Goal: Check status: Check status

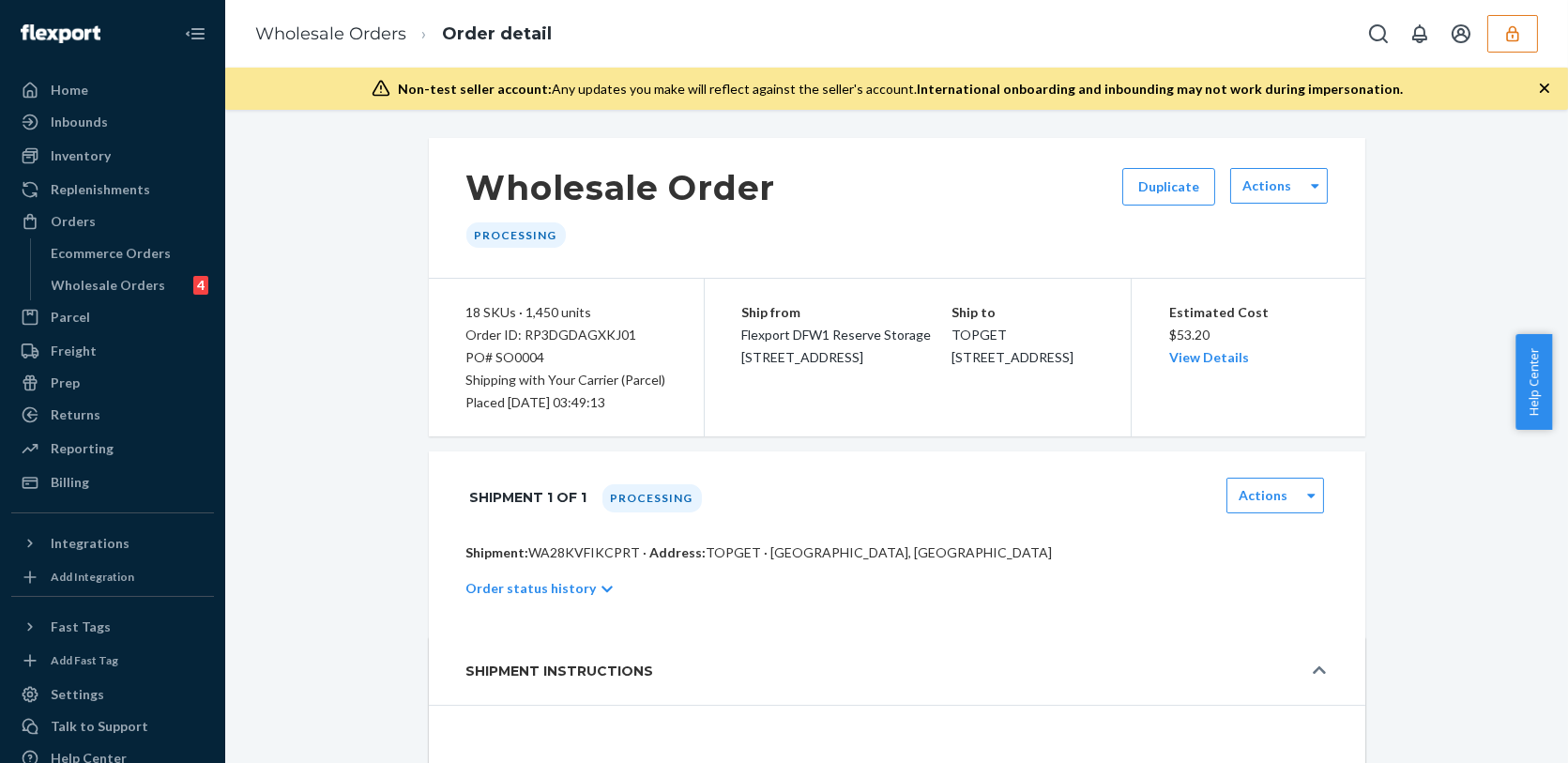
click at [1520, 36] on icon "button" at bounding box center [1512, 33] width 18 height 18
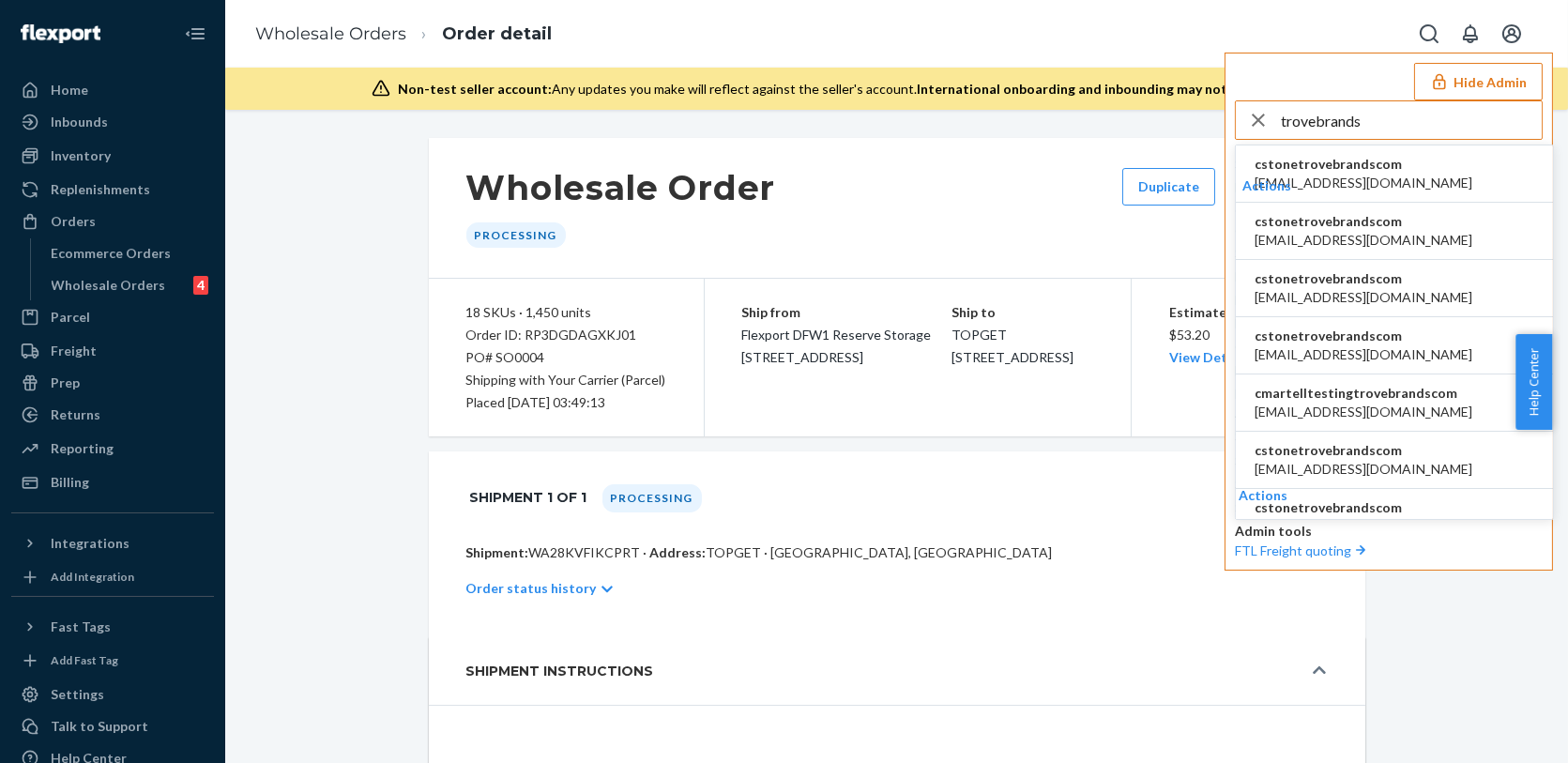
type input "trovebrands"
click at [1329, 187] on span "[EMAIL_ADDRESS][DOMAIN_NAME]" at bounding box center [1363, 182] width 218 height 18
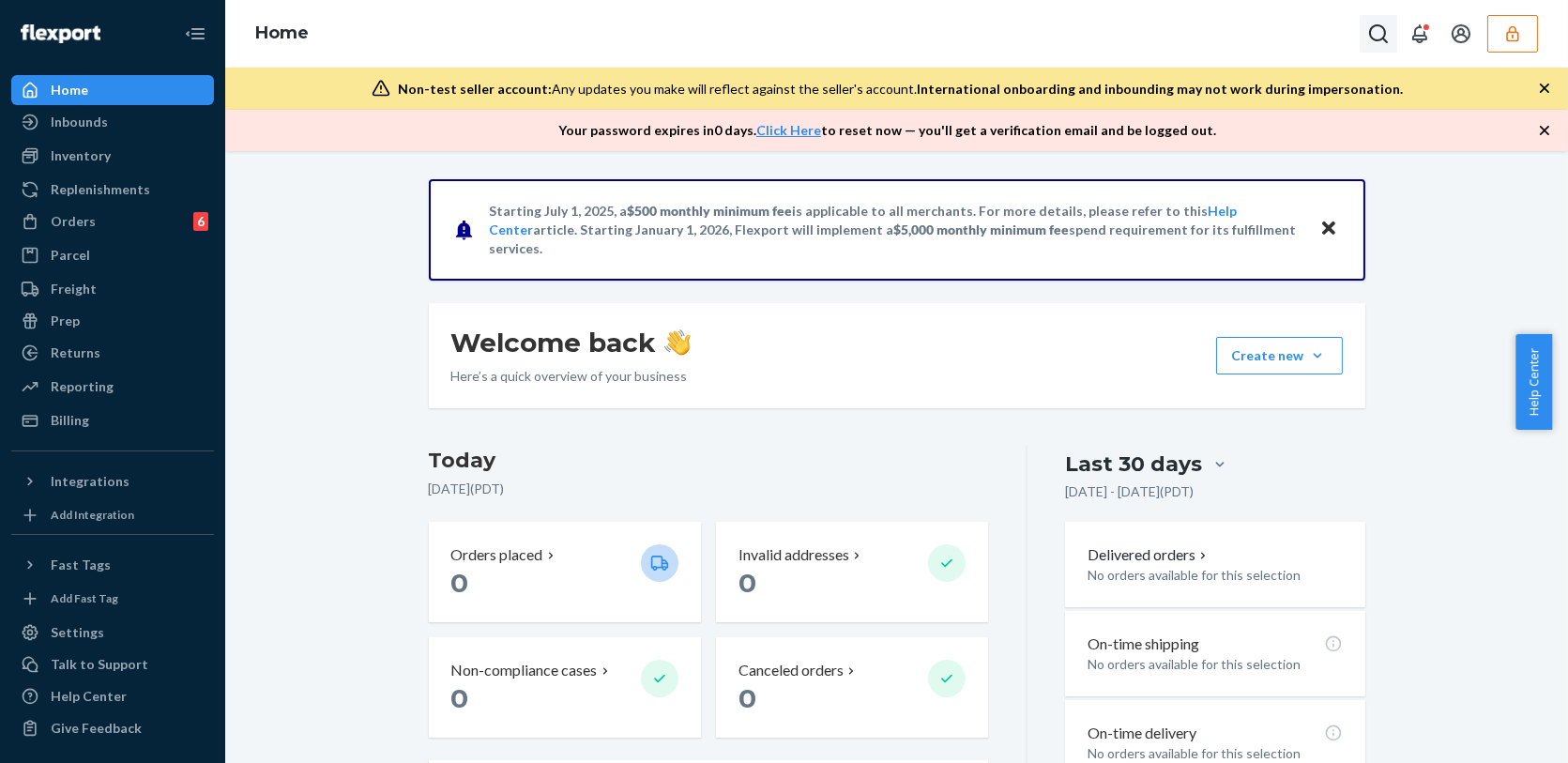
click at [1370, 37] on icon "Open Search Box" at bounding box center [1377, 33] width 22 height 22
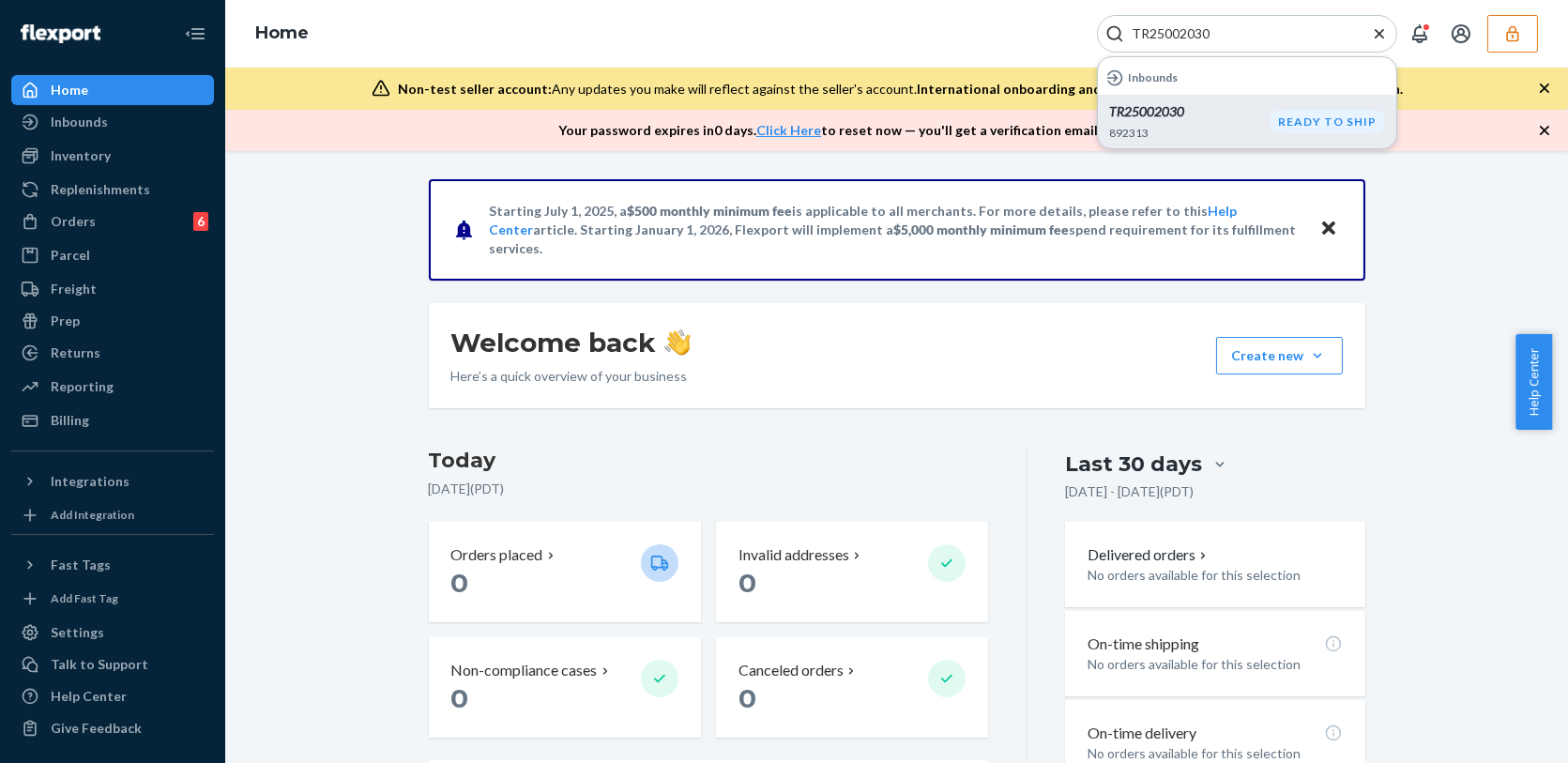
type input "TR25002030"
click at [1180, 128] on p "892313" at bounding box center [1190, 132] width 161 height 15
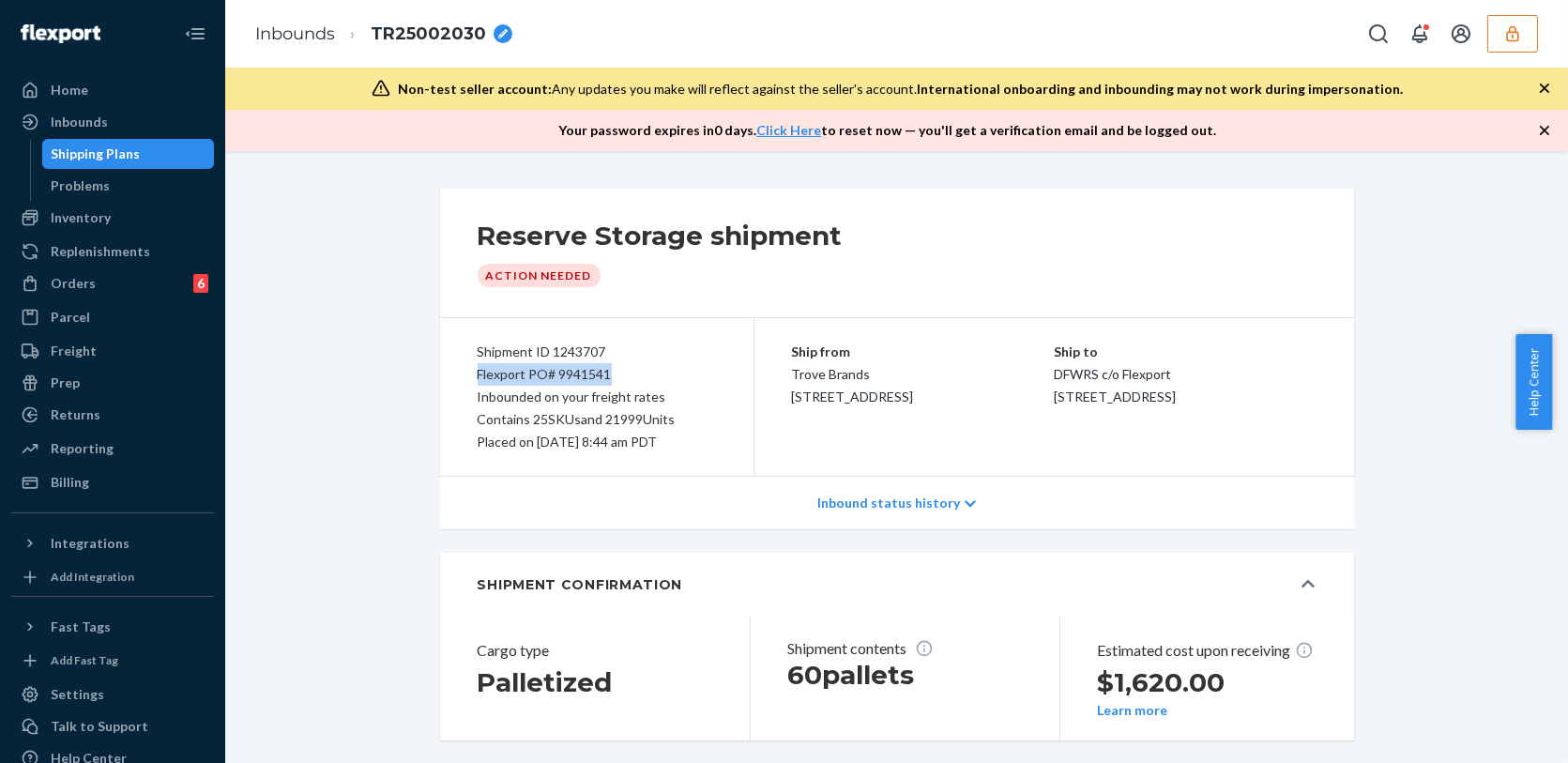
drag, startPoint x: 608, startPoint y: 370, endPoint x: 463, endPoint y: 375, distance: 145.1
click at [463, 375] on div "Shipment ID 1243707 Flexport PO# 9941541 Inbounded on your freight rates Contai…" at bounding box center [597, 396] width 314 height 158
copy div "Flexport PO# 9941541"
click at [99, 160] on div "Shipping Plans" at bounding box center [96, 153] width 89 height 18
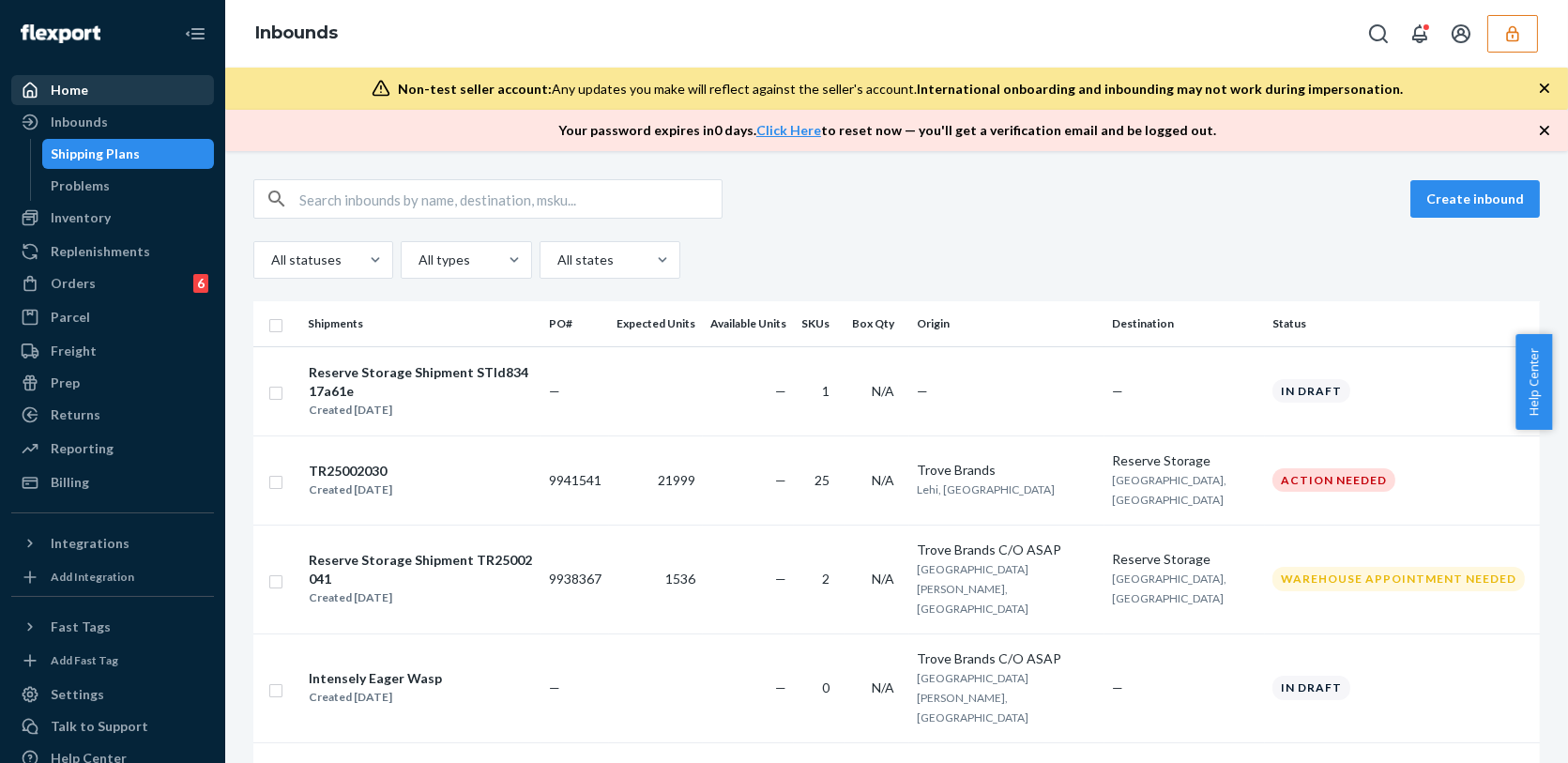
click at [80, 93] on div "Home" at bounding box center [69, 89] width 38 height 18
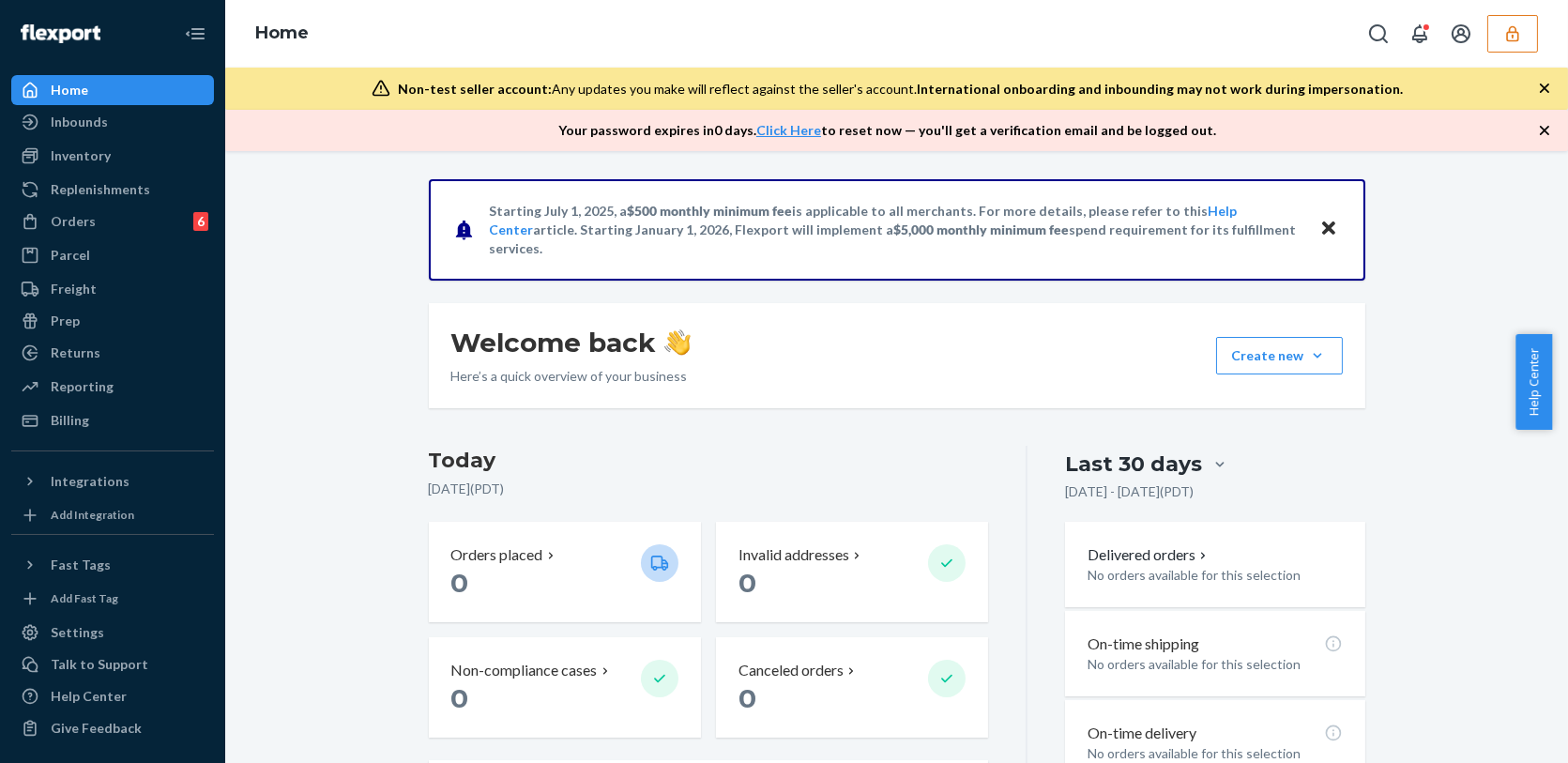
click at [1507, 50] on button "button" at bounding box center [1513, 34] width 50 height 38
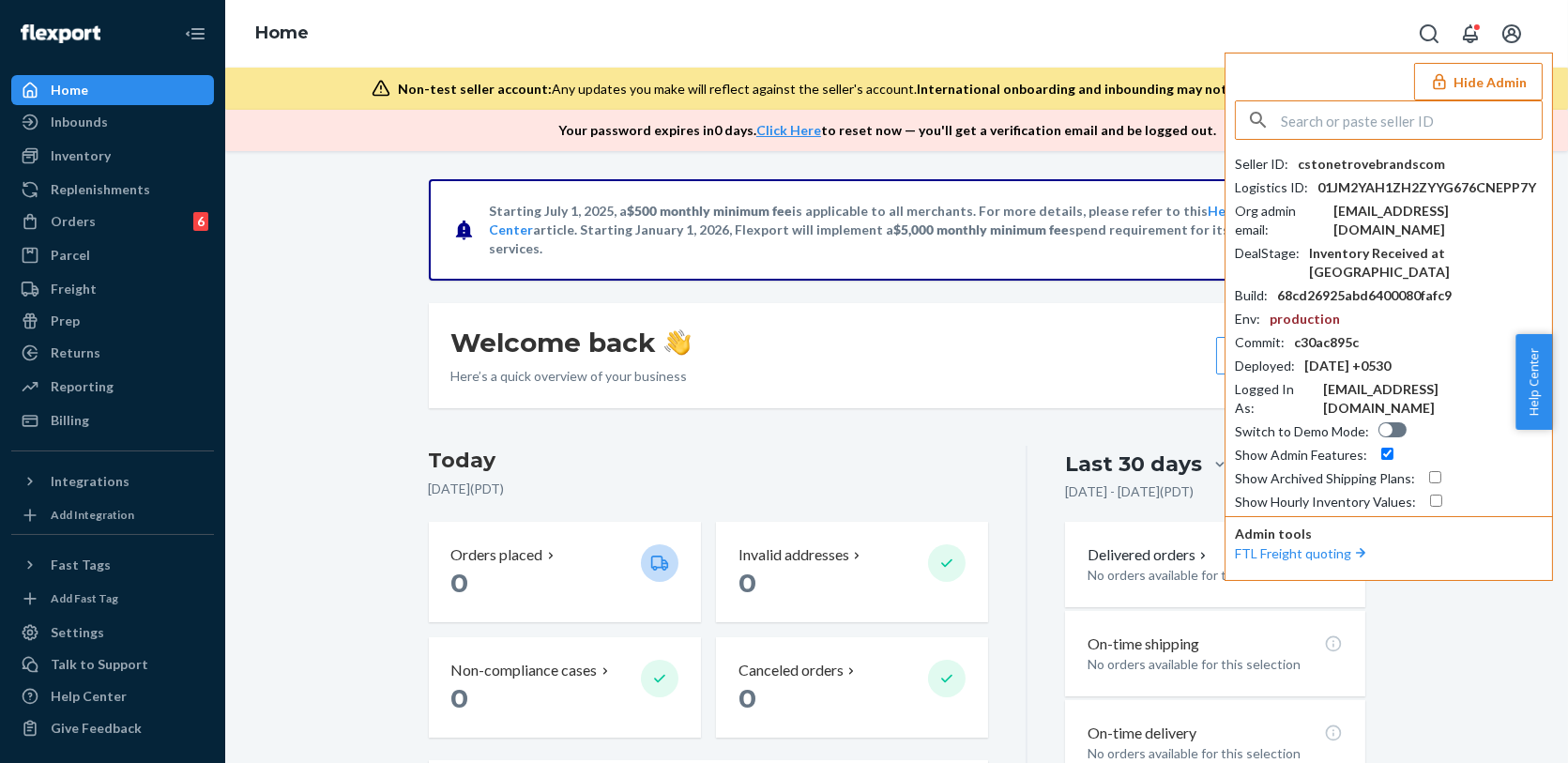
click at [1403, 115] on input "text" at bounding box center [1411, 120] width 261 height 38
type input "octobuddy"
click at [1418, 180] on span "[EMAIL_ADDRESS][DOMAIN_NAME]" at bounding box center [1363, 182] width 218 height 18
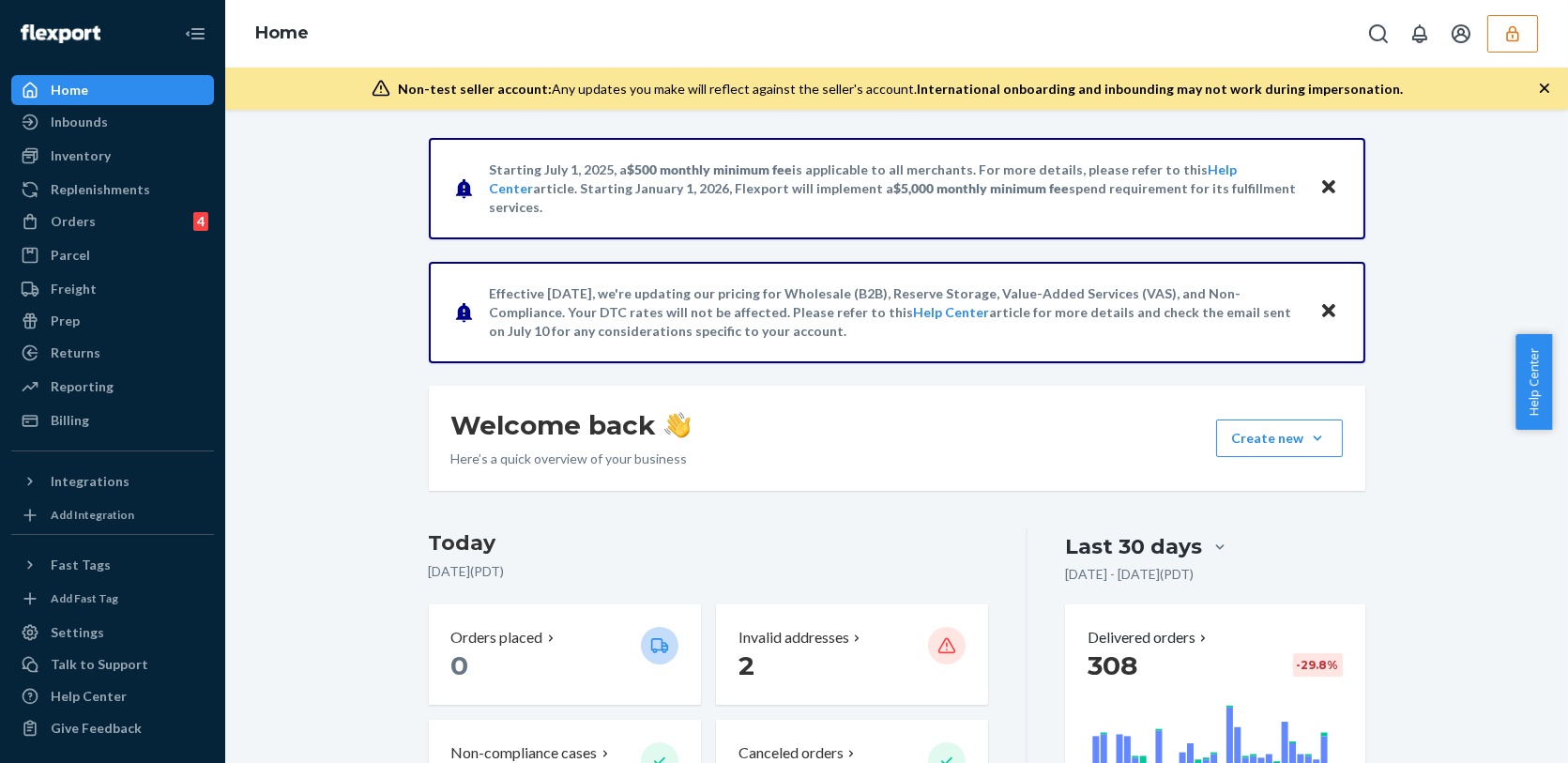
click at [107, 139] on ul "Home Inbounds Shipping Plans Problems Inventory Products Replenishments Orders …" at bounding box center [113, 255] width 203 height 361
click at [113, 120] on div "Inbounds" at bounding box center [113, 122] width 199 height 26
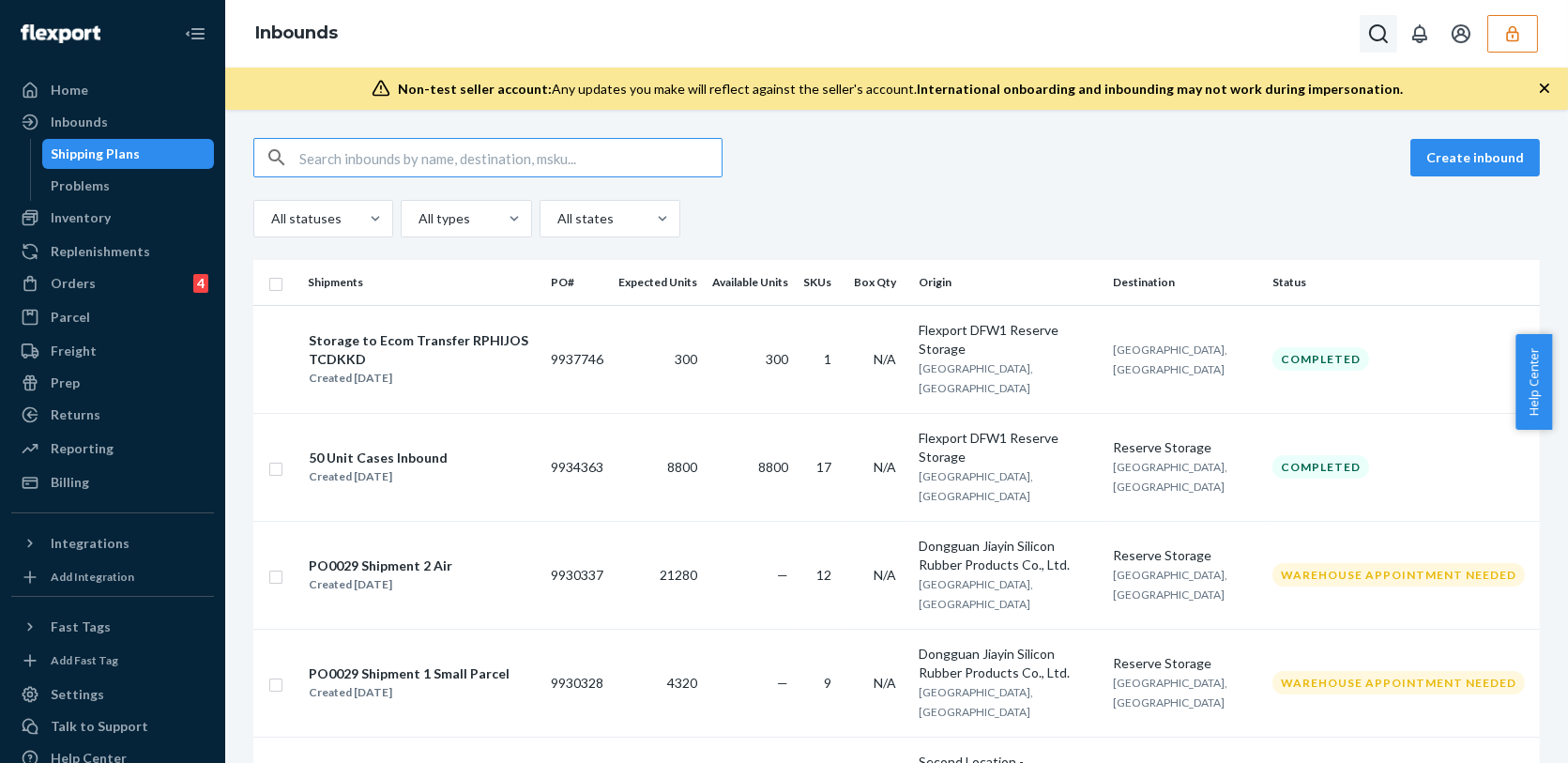
click at [1376, 44] on icon "Open Search Box" at bounding box center [1377, 33] width 22 height 22
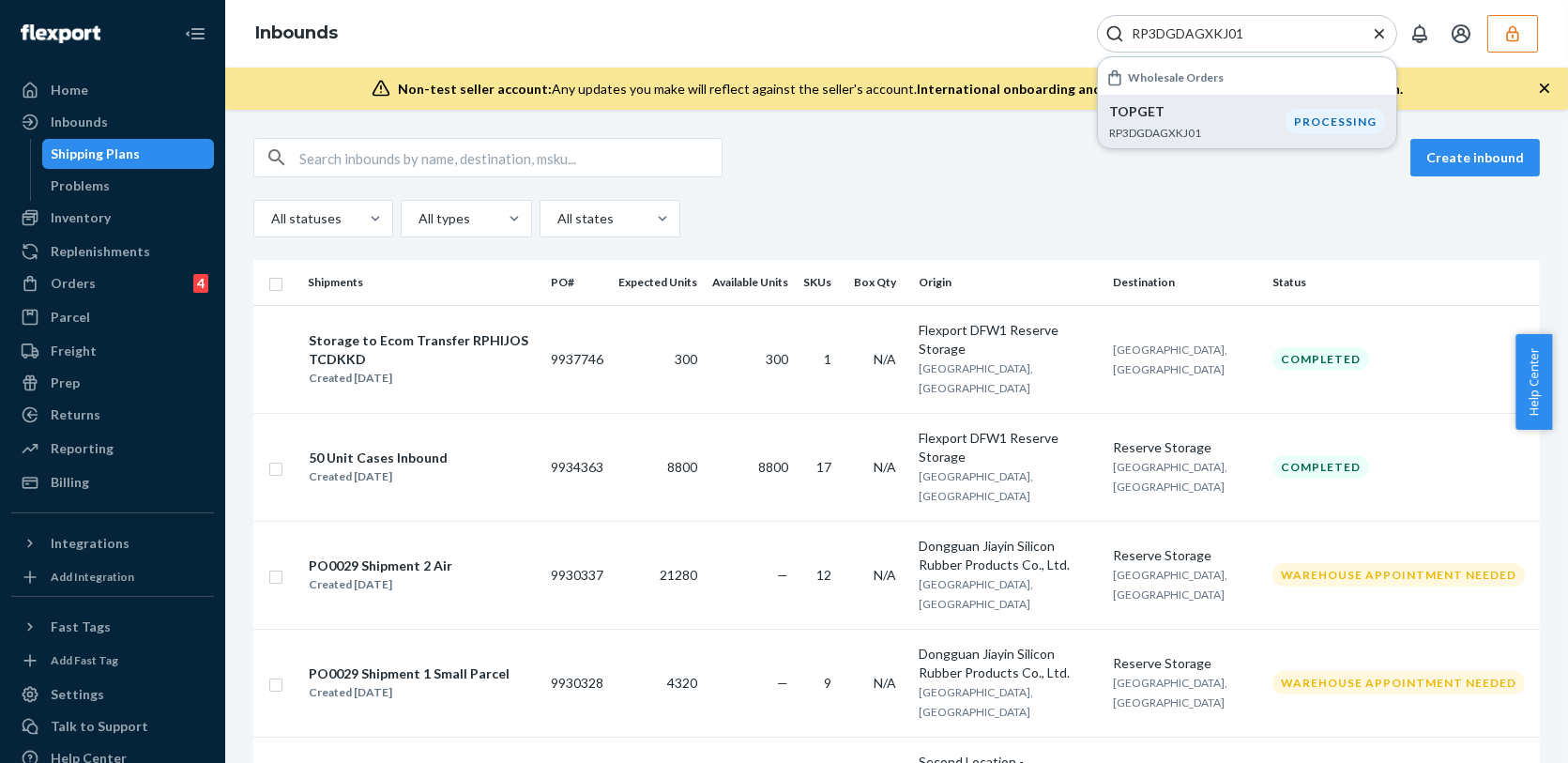
type input "RP3DGDAGXKJ01"
click at [1182, 114] on p "TOPGET" at bounding box center [1198, 111] width 176 height 18
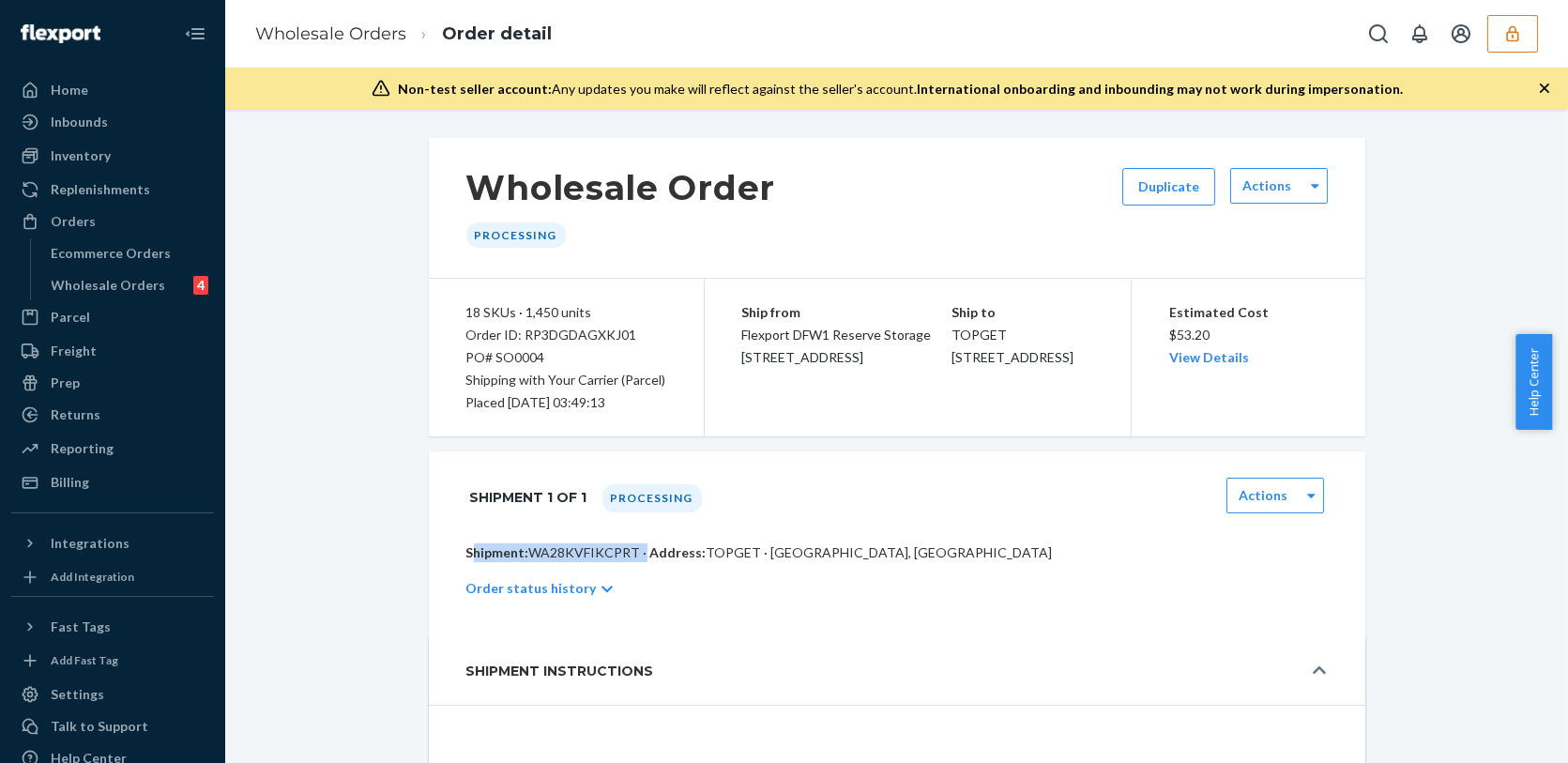
drag, startPoint x: 632, startPoint y: 548, endPoint x: 459, endPoint y: 548, distance: 173.0
click at [466, 548] on p "Shipment: WA28KVFIKCPRT · Address: TOPGET · Lewisville, TX 75067" at bounding box center [897, 552] width 862 height 18
copy p "Shipment: WA28KVFIKCPRT"
drag, startPoint x: 657, startPoint y: 376, endPoint x: 579, endPoint y: 384, distance: 78.4
click at [579, 384] on div "18 SKUs · 1,450 units Order ID: RP3DGDAGXKJ01 PO# SO0004 Shipping with Your Car…" at bounding box center [566, 357] width 276 height 158
